Goal: Information Seeking & Learning: Learn about a topic

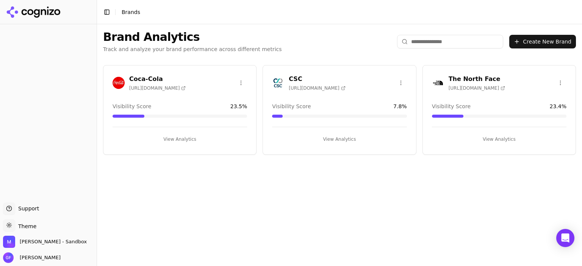
click at [331, 140] on button "View Analytics" at bounding box center [339, 139] width 134 height 12
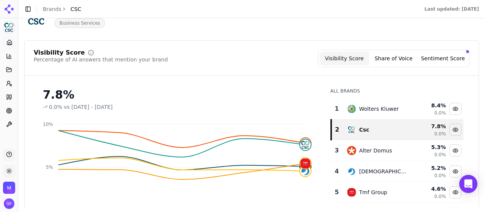
click at [402, 58] on button "Share of Voice" at bounding box center [393, 59] width 49 height 14
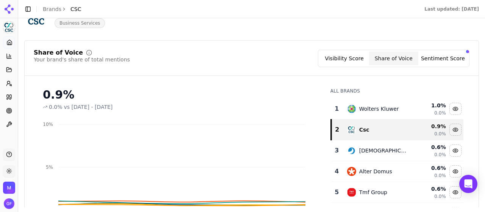
click at [437, 56] on button "Sentiment Score" at bounding box center [442, 59] width 49 height 14
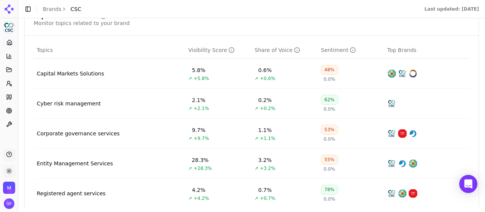
scroll to position [331, 0]
click at [98, 157] on td "Entity Management Services" at bounding box center [109, 163] width 151 height 30
click at [87, 166] on td "Entity Management Services" at bounding box center [109, 163] width 151 height 30
click at [90, 162] on div "Entity Management Services" at bounding box center [75, 163] width 76 height 8
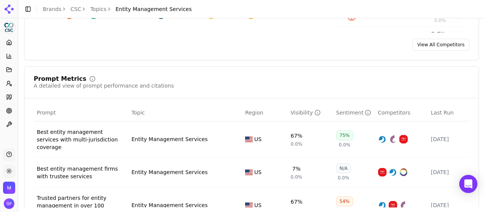
click at [92, 138] on div "Best entity management services with multi-jurisdiction coverage" at bounding box center [81, 139] width 89 height 23
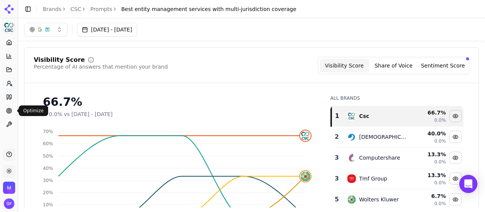
click at [10, 111] on icon at bounding box center [9, 111] width 6 height 6
click at [10, 111] on html "CSC Platform Home Competition Topics Prompts Citations Optimize Toolbox Support…" at bounding box center [242, 106] width 485 height 212
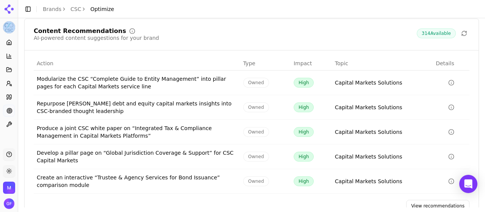
scroll to position [158, 0]
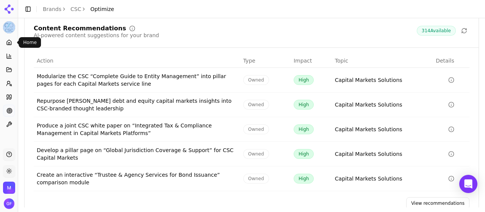
click at [6, 39] on icon at bounding box center [9, 42] width 6 height 6
